Goal: Navigation & Orientation: Find specific page/section

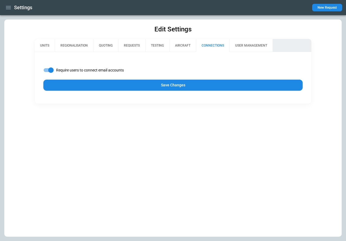
click at [126, 85] on button "Save Changes" at bounding box center [173, 85] width 260 height 11
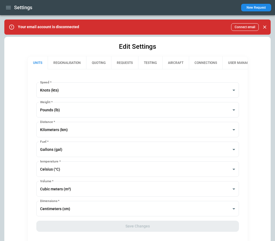
click at [9, 8] on icon "button" at bounding box center [8, 7] width 5 height 3
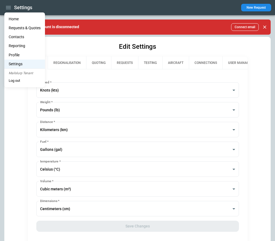
click at [27, 53] on li "Profile" at bounding box center [24, 55] width 41 height 9
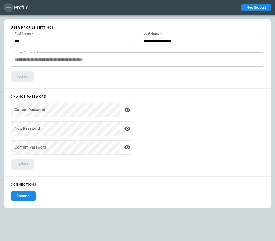
click at [8, 8] on icon "button" at bounding box center [8, 7] width 5 height 3
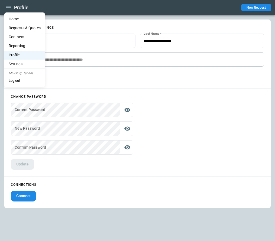
click at [14, 18] on li "Home" at bounding box center [24, 19] width 41 height 9
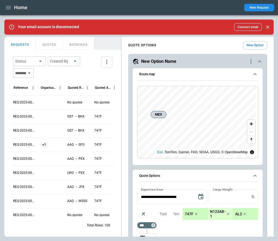
click at [269, 27] on icon "Close" at bounding box center [267, 26] width 5 height 5
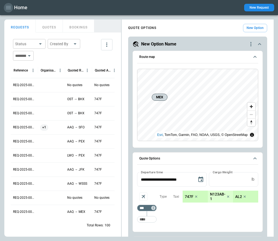
click at [10, 10] on icon "button" at bounding box center [8, 7] width 7 height 7
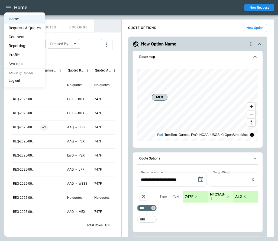
click at [16, 19] on li "Home" at bounding box center [24, 19] width 41 height 9
